Goal: Use online tool/utility: Utilize a website feature to perform a specific function

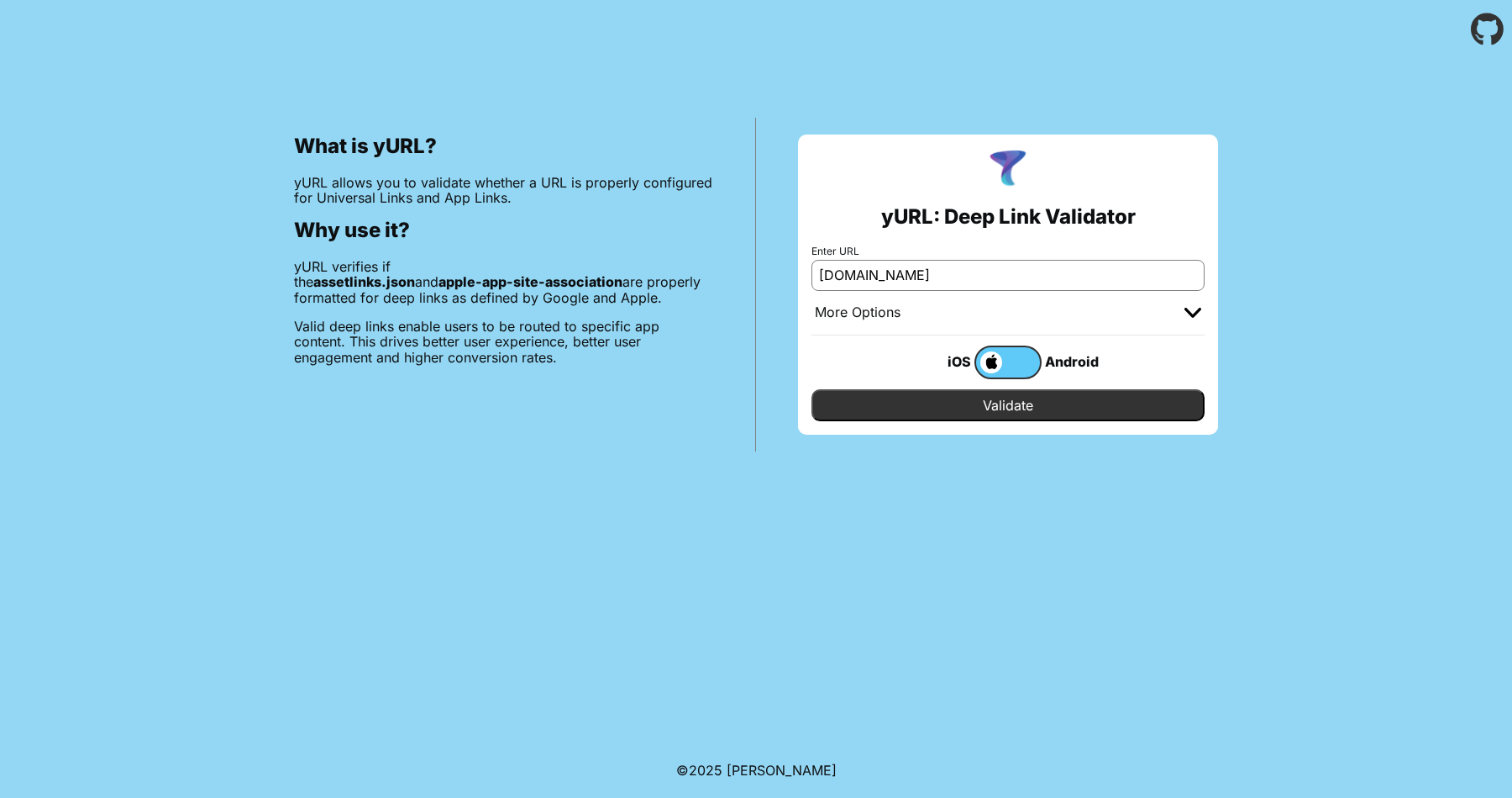
type input "[DOMAIN_NAME]"
click at [854, 406] on input "Validate" at bounding box center [1008, 405] width 394 height 32
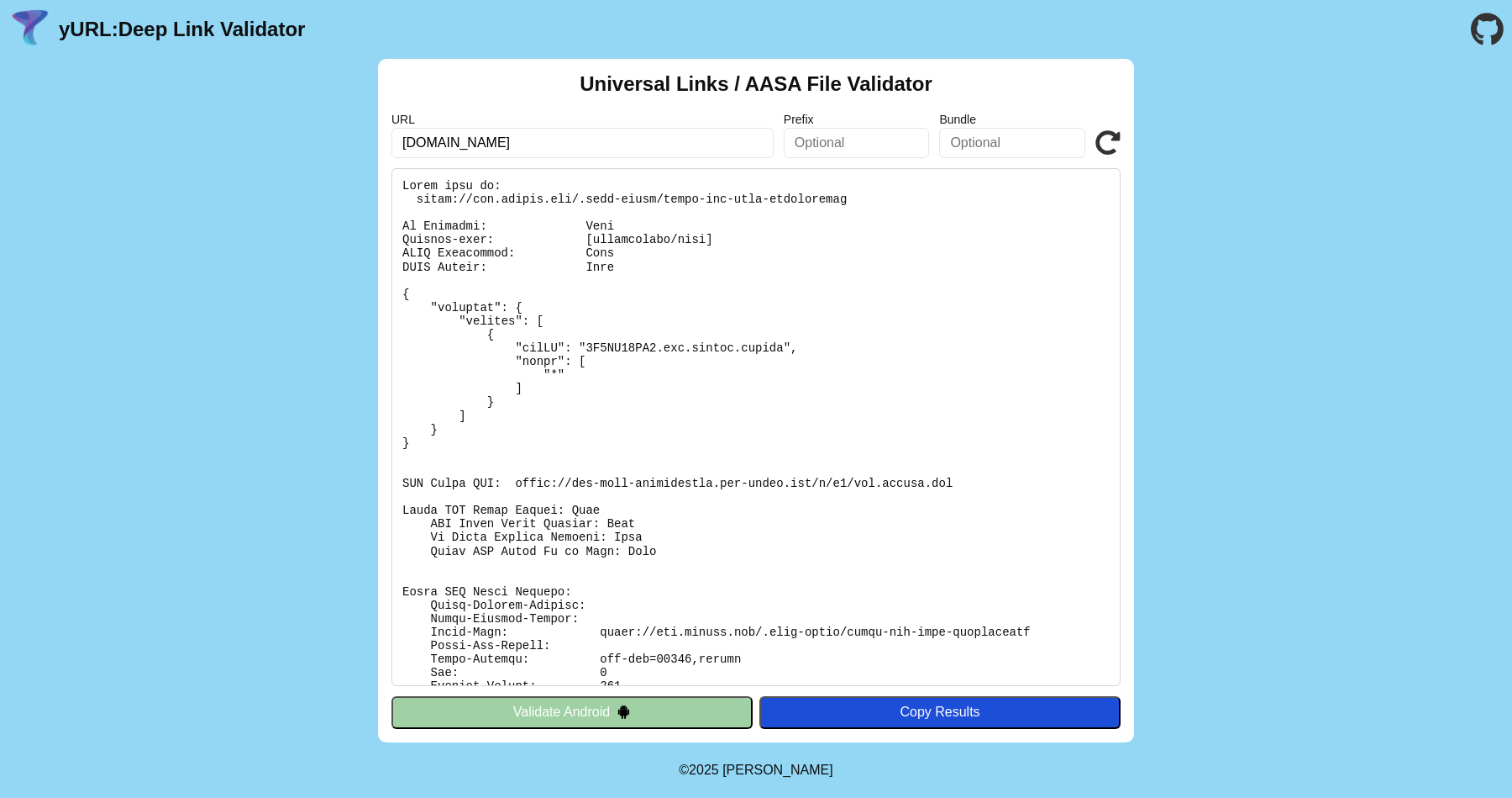
scroll to position [99, 0]
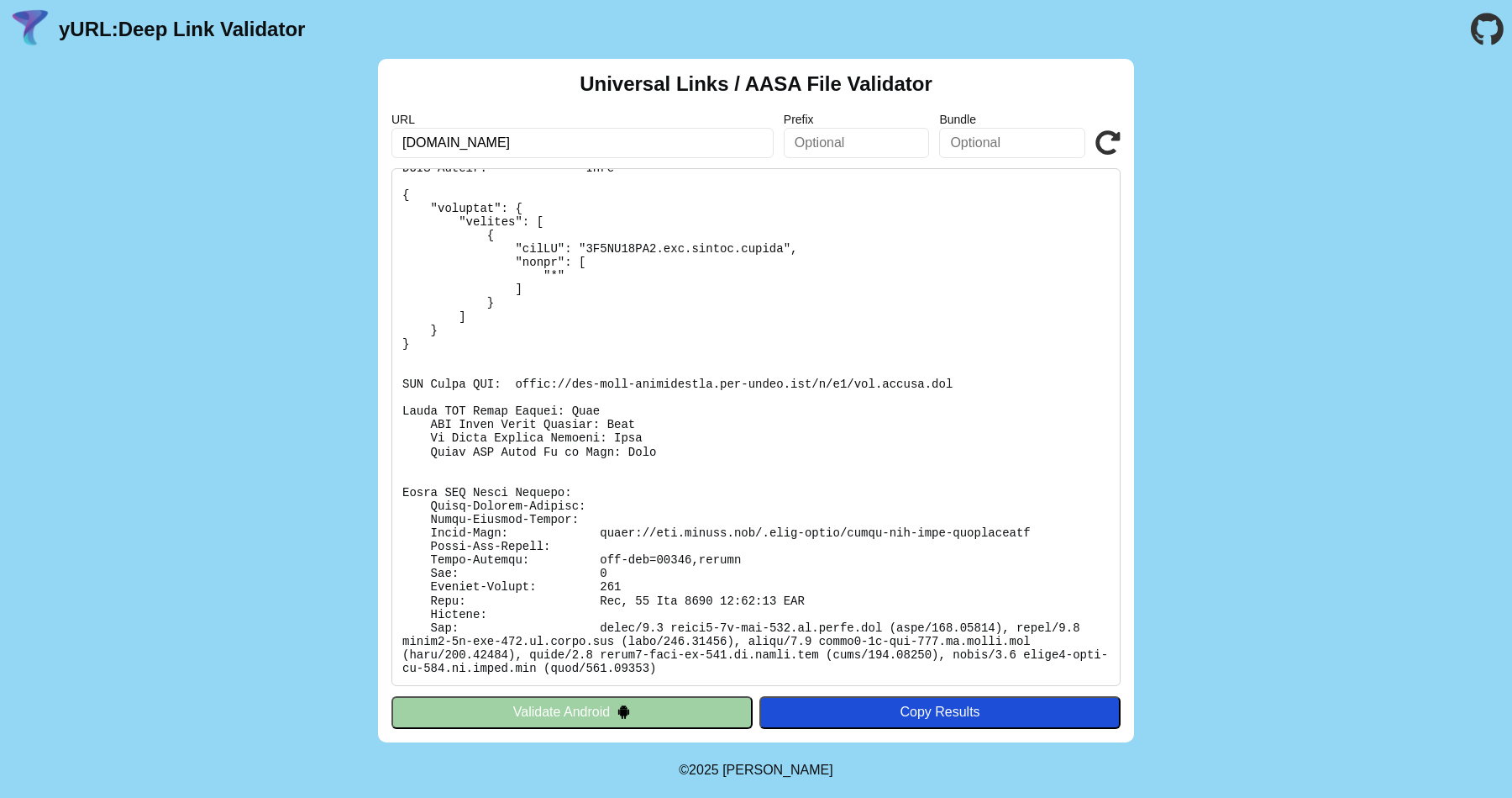
click at [635, 705] on button "Validate Android" at bounding box center [572, 712] width 361 height 32
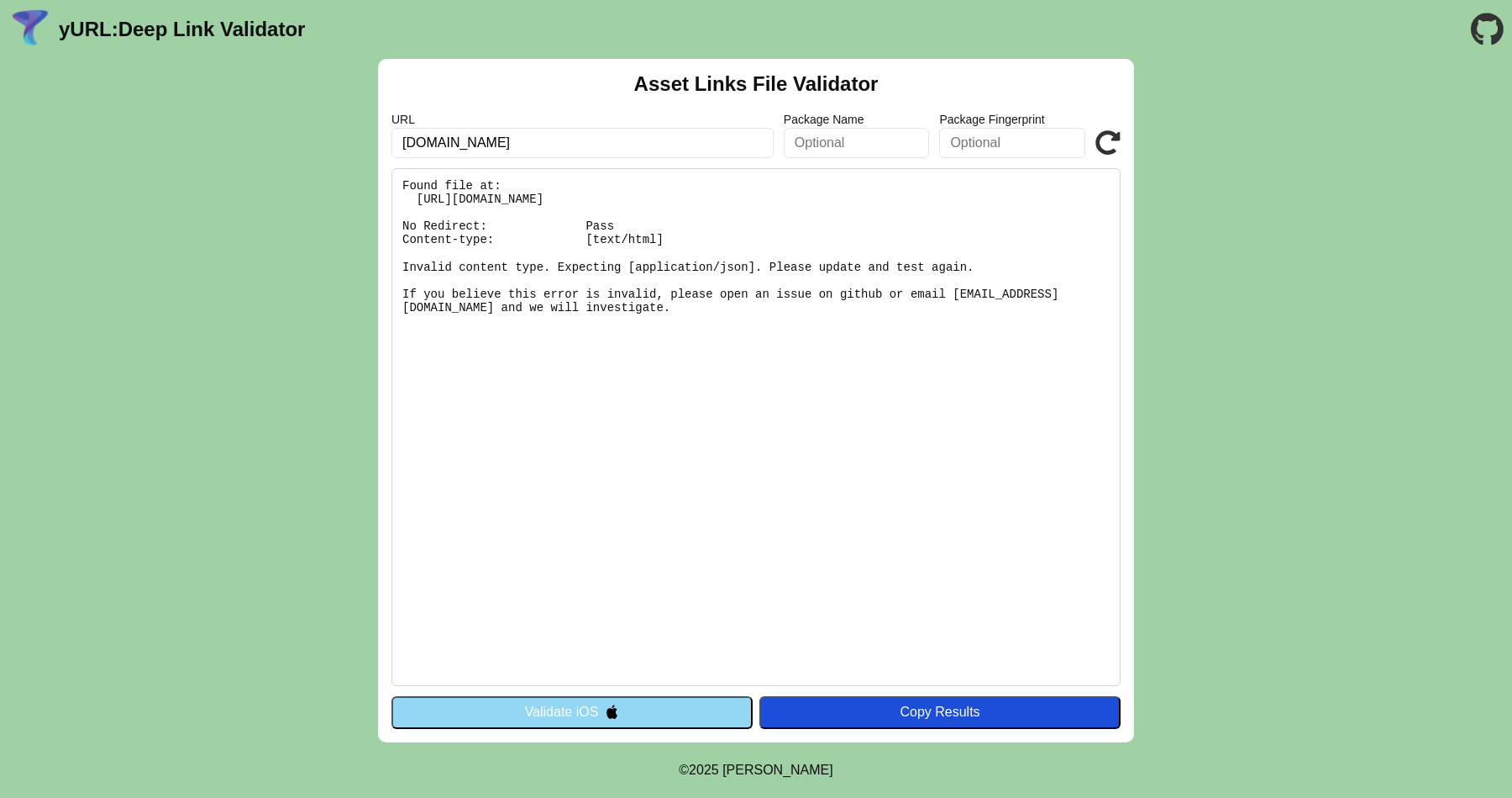
click at [522, 262] on pre "Found file at: https://app.nivoda.com/.well-known/assetlinks.json No Redirect: …" at bounding box center [756, 427] width 729 height 517
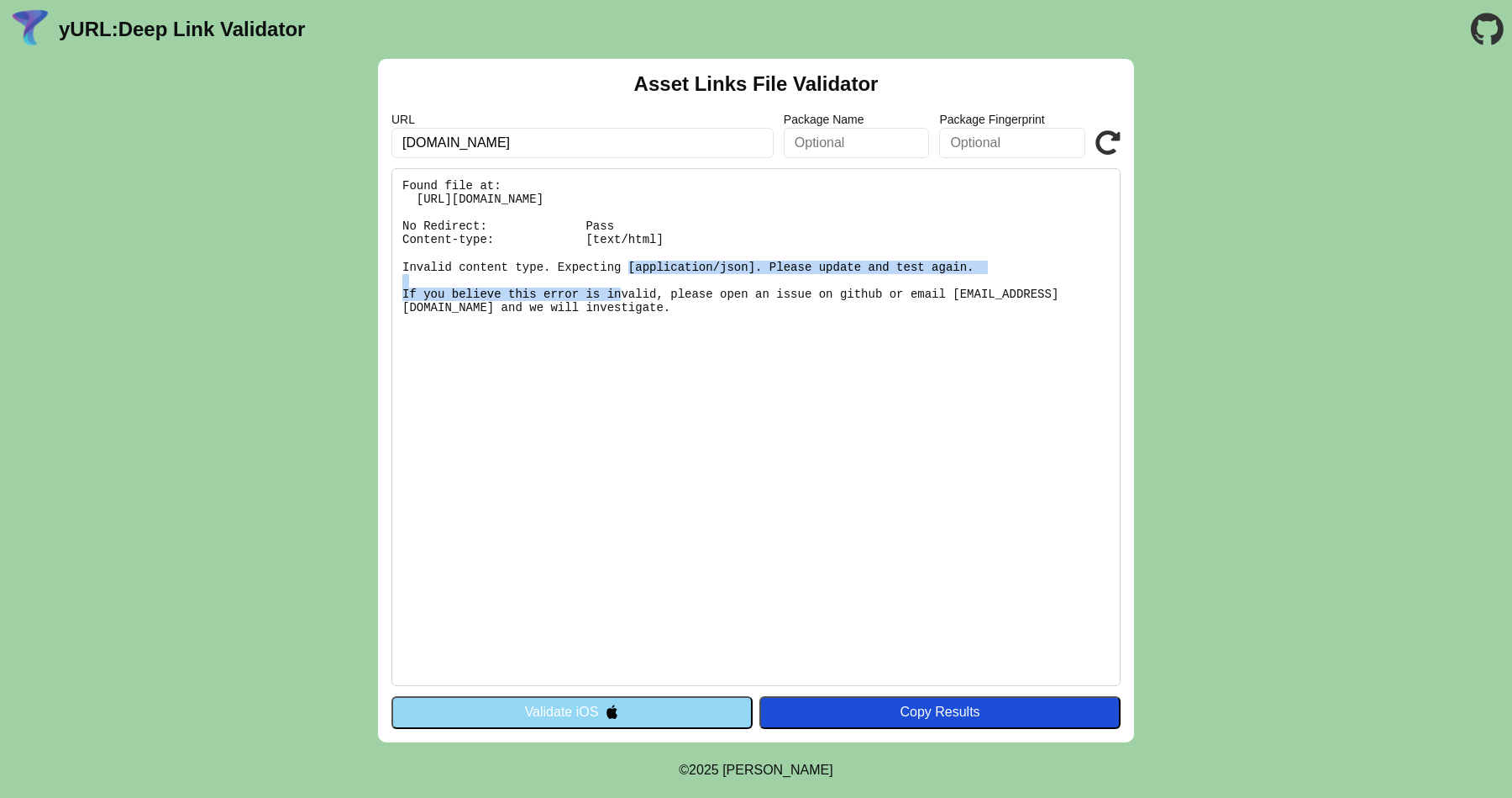
click at [522, 262] on pre "Found file at: https://app.nivoda.com/.well-known/assetlinks.json No Redirect: …" at bounding box center [756, 427] width 729 height 517
